Goal: Task Accomplishment & Management: Manage account settings

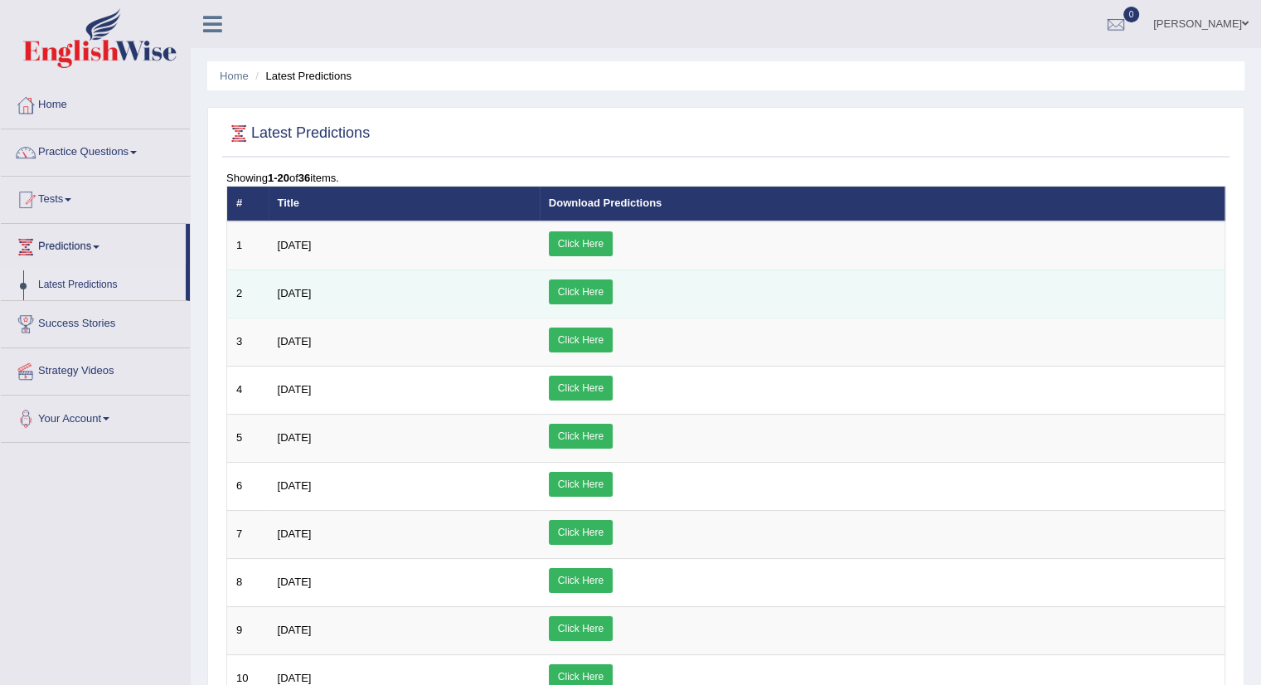
click at [612, 297] on link "Click Here" at bounding box center [581, 291] width 64 height 25
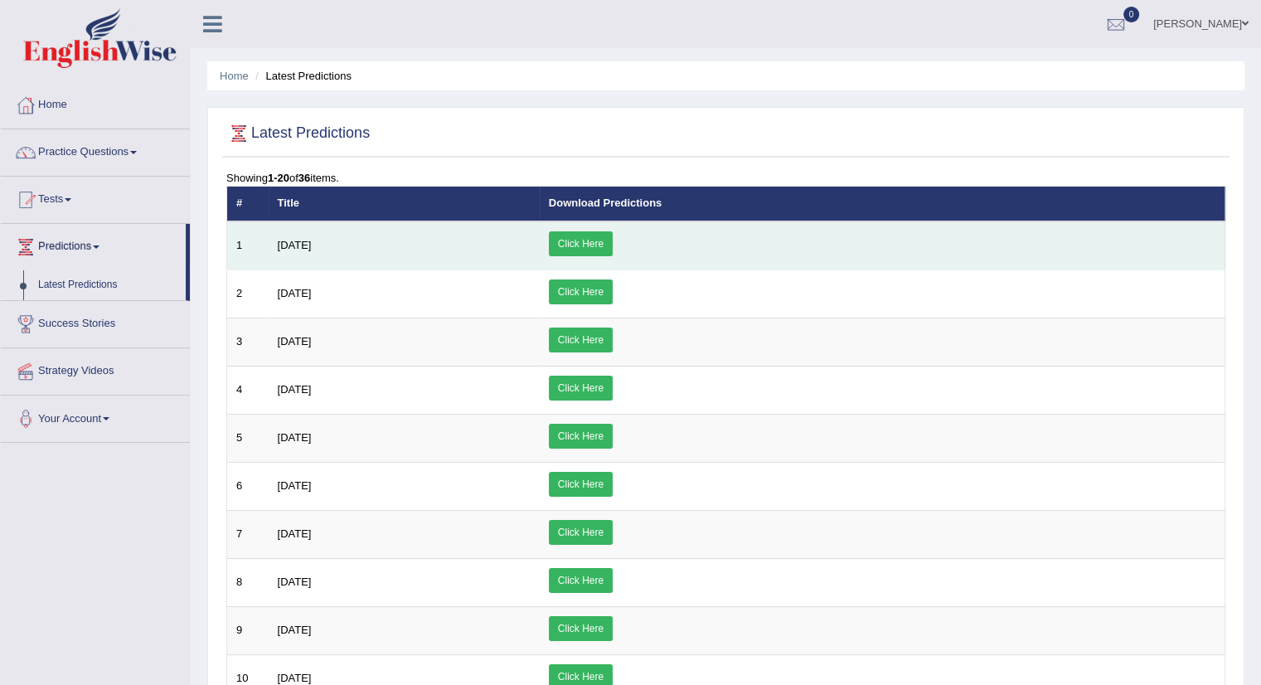
click at [612, 240] on link "Click Here" at bounding box center [581, 243] width 64 height 25
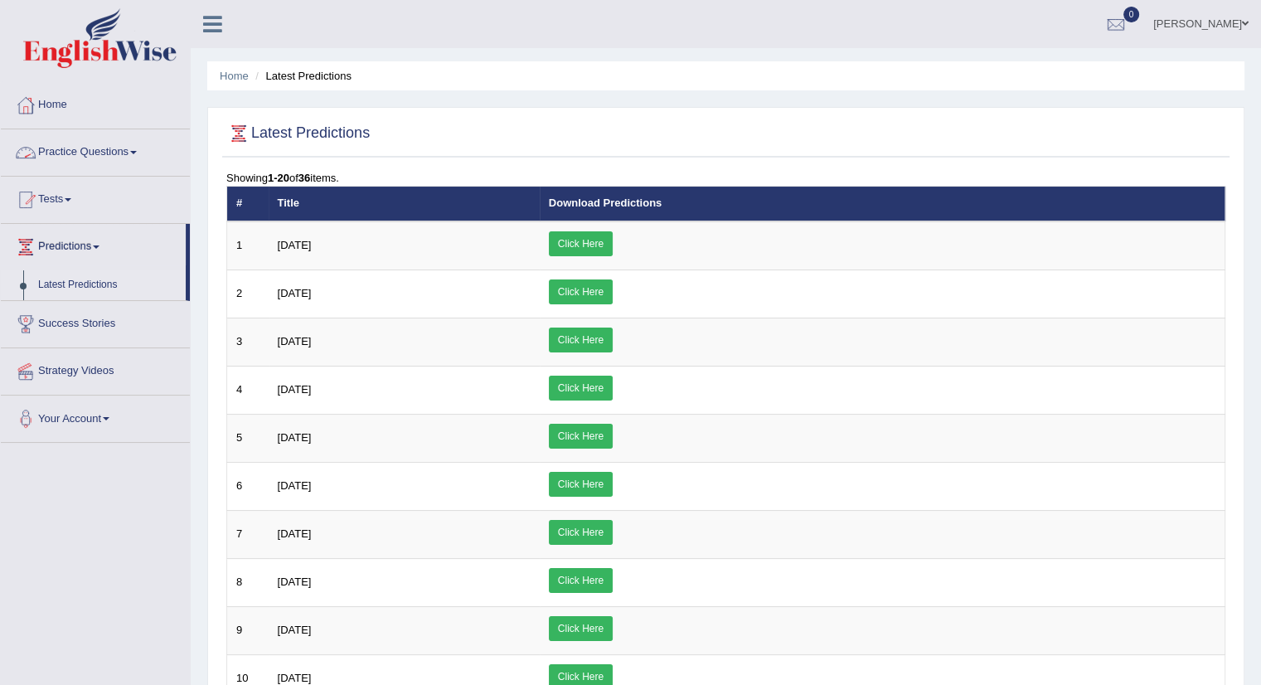
click at [1232, 17] on link "Amol" at bounding box center [1200, 21] width 120 height 43
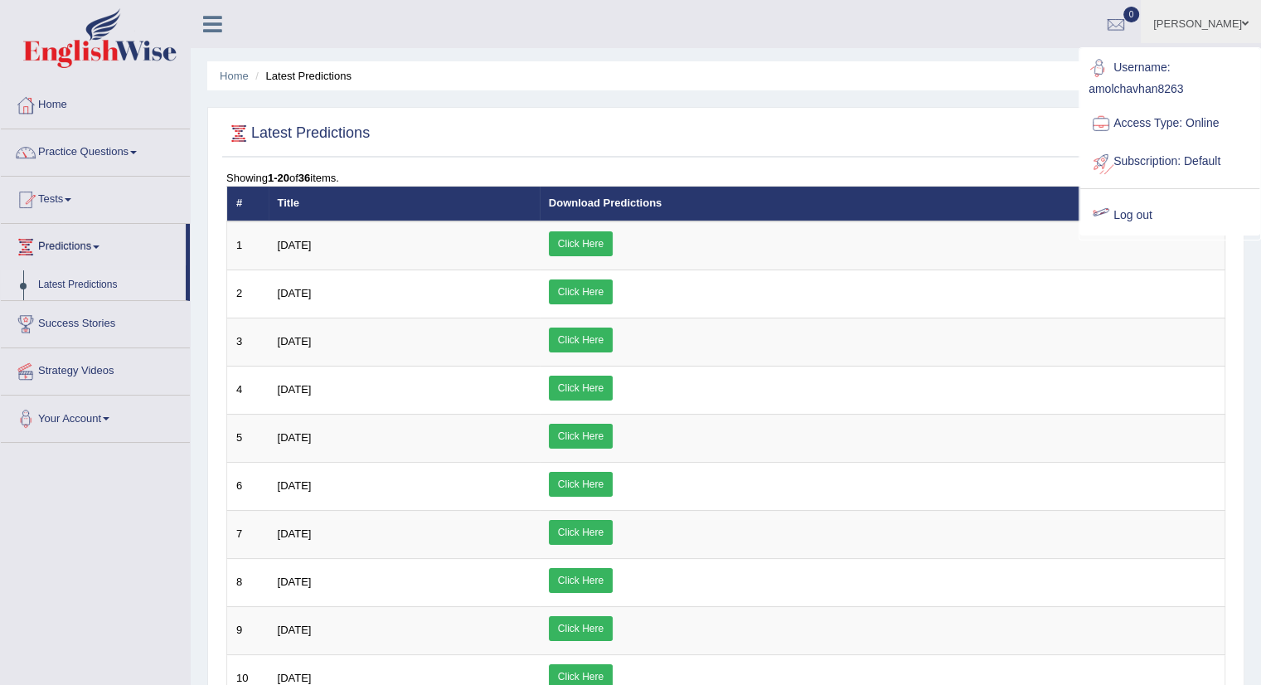
click at [1127, 206] on link "Log out" at bounding box center [1169, 215] width 179 height 38
